Goal: Information Seeking & Learning: Learn about a topic

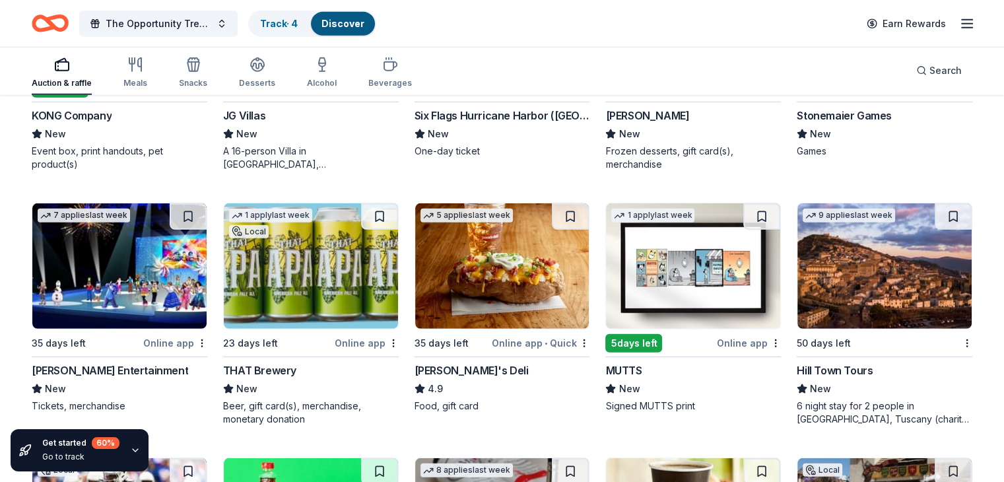
scroll to position [3835, 0]
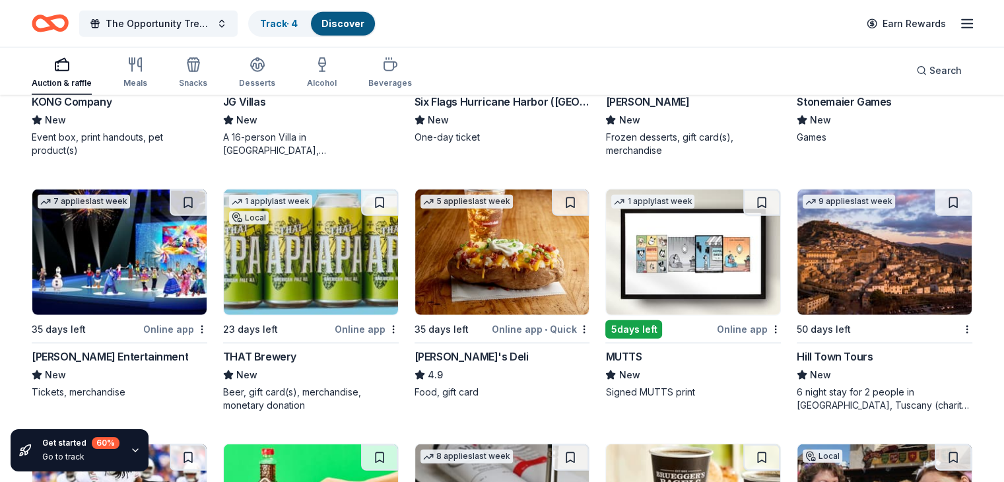
click at [333, 138] on div "A 16-person Villa in [GEOGRAPHIC_DATA], [GEOGRAPHIC_DATA], [GEOGRAPHIC_DATA] fo…" at bounding box center [311, 144] width 176 height 26
click at [878, 291] on img at bounding box center [884, 251] width 174 height 125
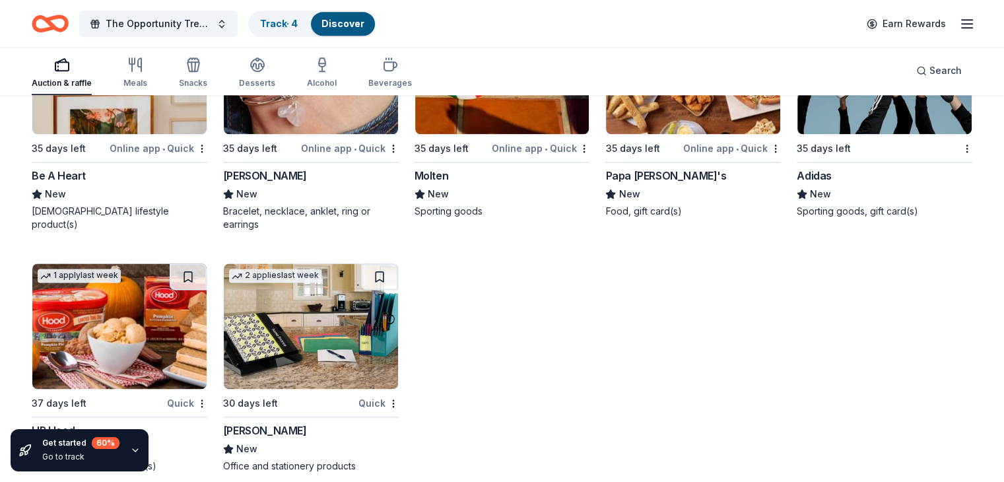
scroll to position [11829, 0]
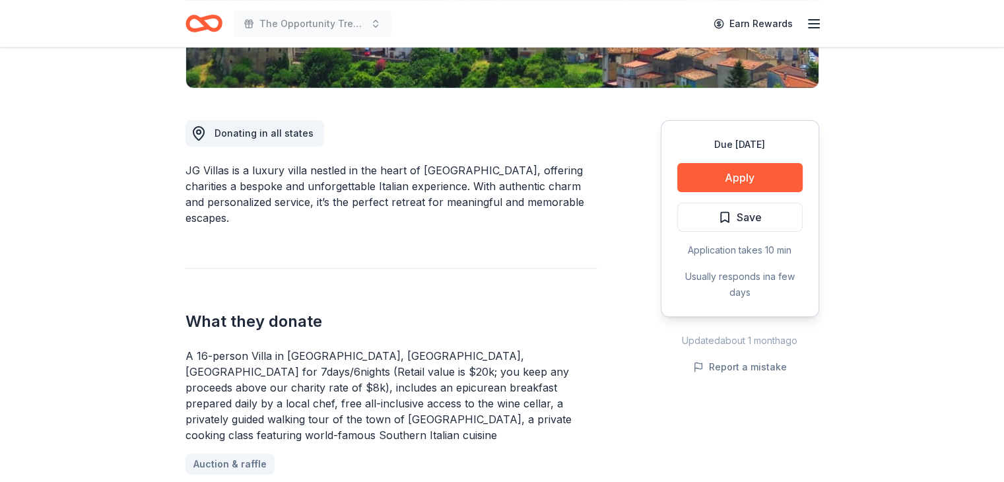
scroll to position [520, 0]
